Goal: Communication & Community: Answer question/provide support

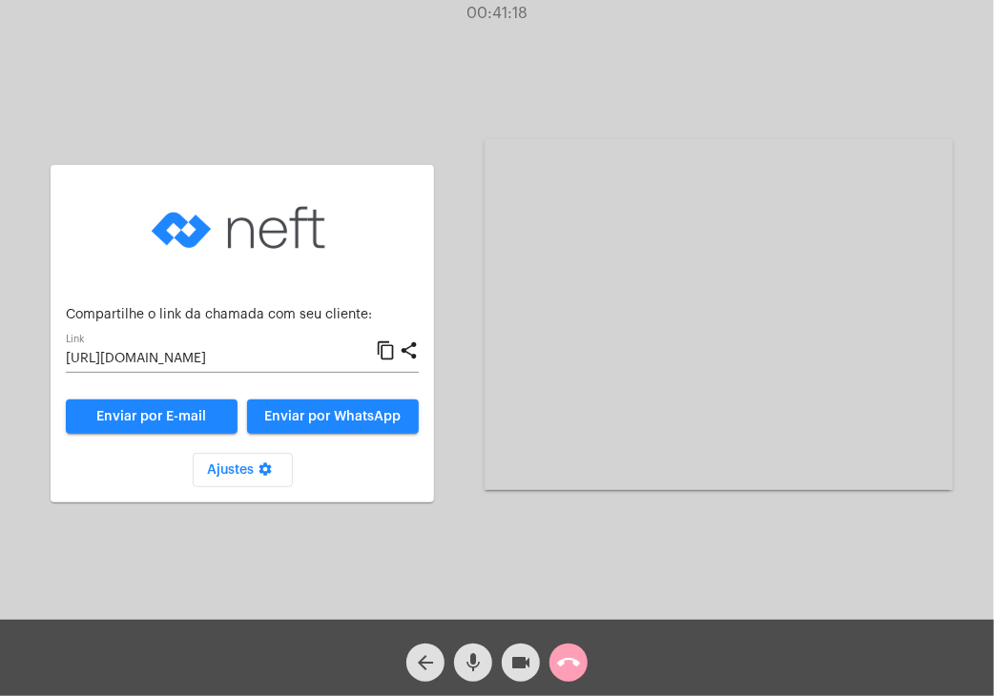
click at [571, 661] on mat-icon "call_end" at bounding box center [568, 663] width 23 height 23
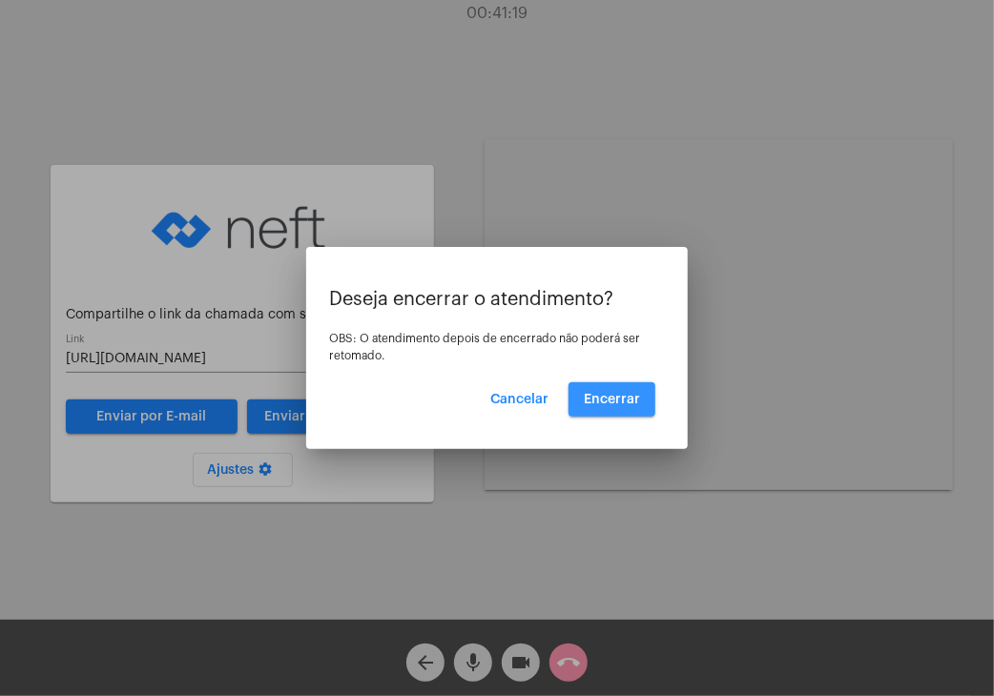
click at [600, 402] on span "Encerrar" at bounding box center [612, 399] width 56 height 13
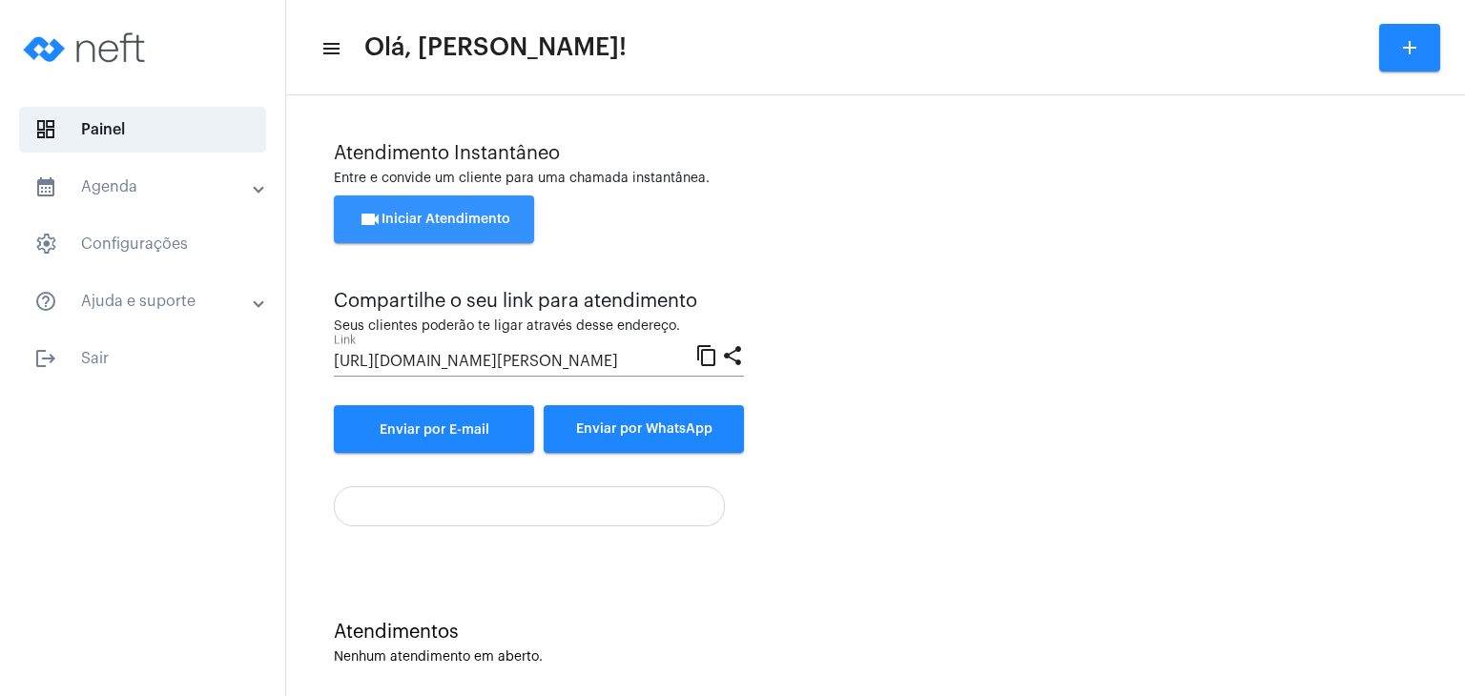
click at [460, 218] on span "videocam Iniciar Atendimento" at bounding box center [435, 219] width 152 height 13
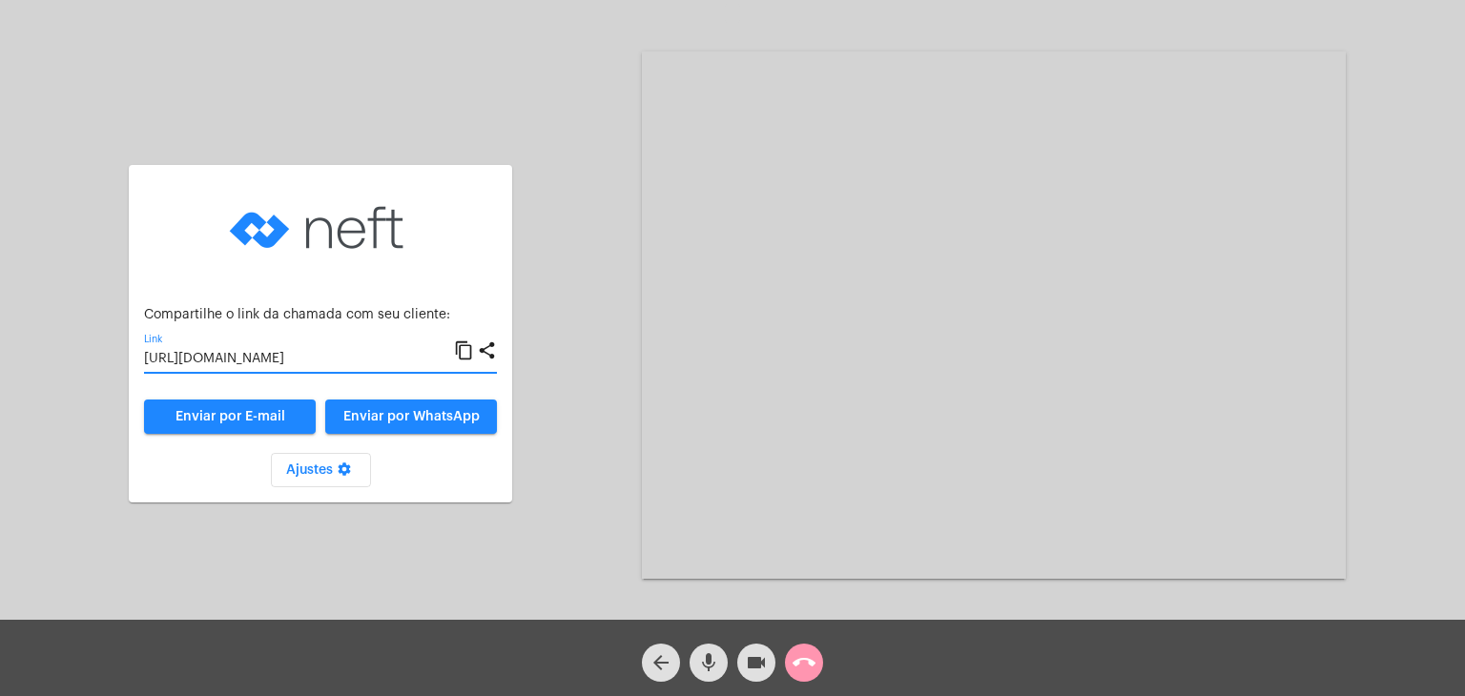
click at [355, 354] on input "[URL][DOMAIN_NAME]" at bounding box center [299, 359] width 310 height 15
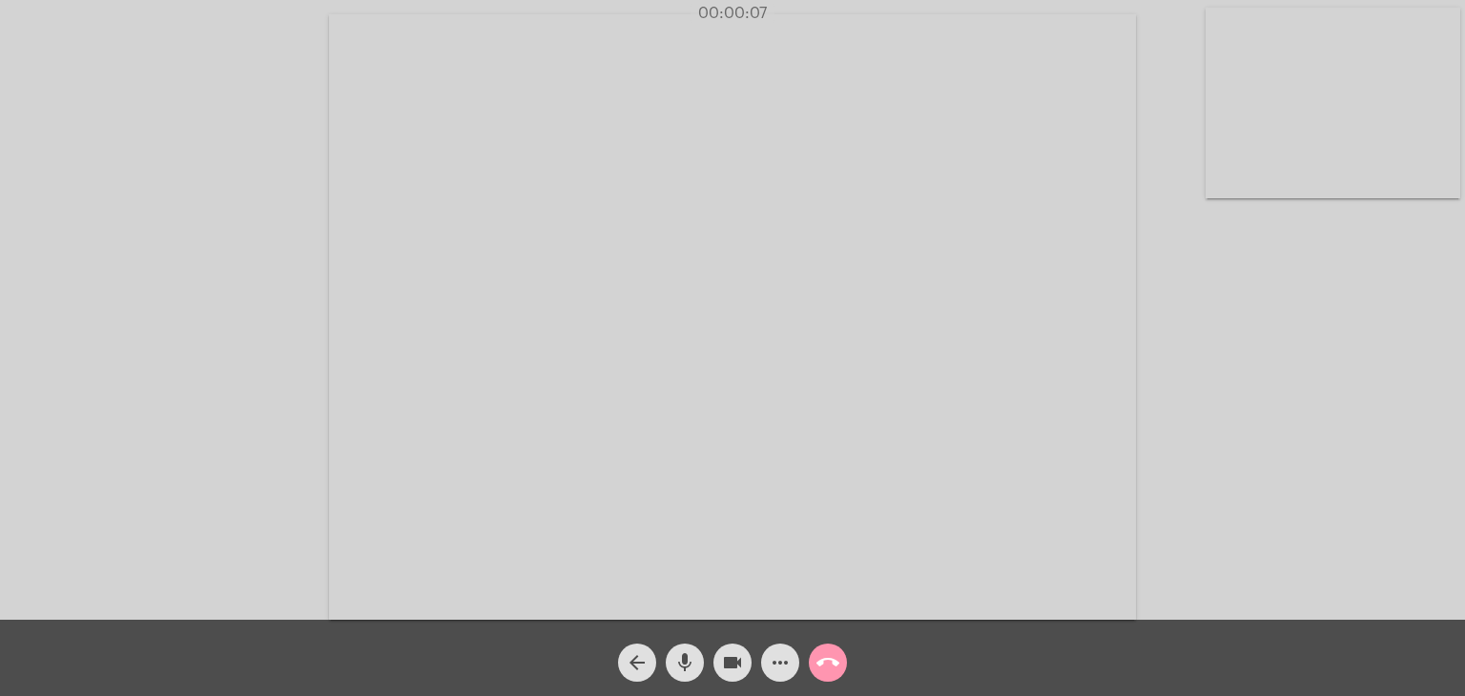
click at [993, 137] on video at bounding box center [1333, 103] width 255 height 191
click at [993, 173] on video at bounding box center [927, 315] width 807 height 606
